Goal: Find specific page/section: Find specific page/section

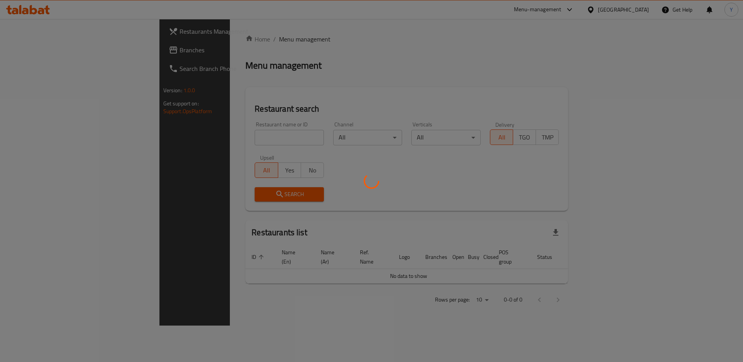
click at [48, 57] on div at bounding box center [371, 181] width 743 height 362
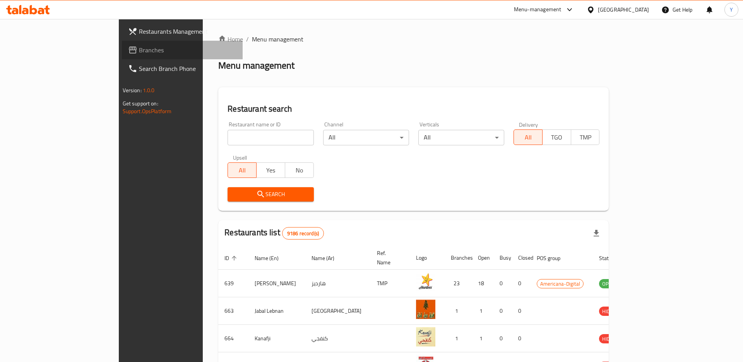
click at [139, 51] on span "Branches" at bounding box center [188, 49] width 98 height 9
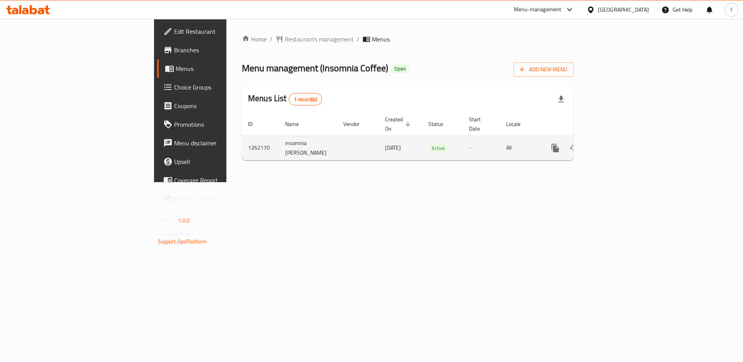
click at [480, 148] on td "-" at bounding box center [481, 147] width 37 height 24
click at [616, 143] on icon "enhanced table" at bounding box center [611, 147] width 9 height 9
